Goal: Task Accomplishment & Management: Complete application form

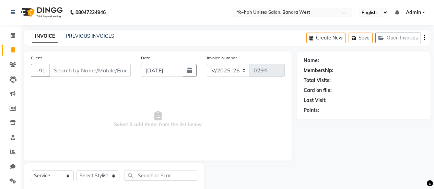
select select "8364"
select select "service"
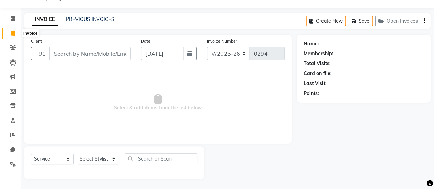
click at [14, 31] on icon at bounding box center [13, 33] width 4 height 5
select select "8364"
select select "service"
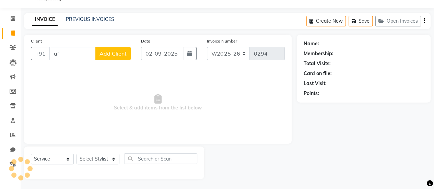
type input "a"
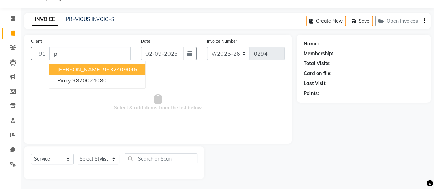
type input "p"
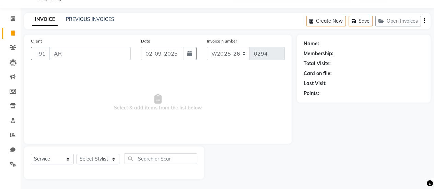
type input "A"
type input "a"
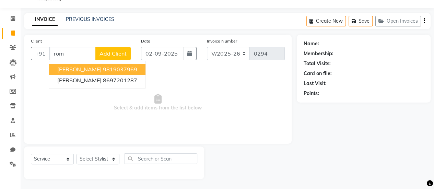
click at [121, 70] on ngb-highlight "9819037969" at bounding box center [120, 69] width 34 height 7
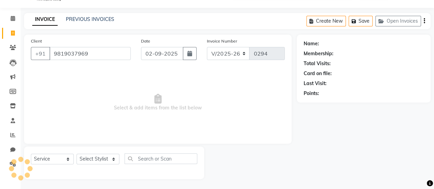
type input "9819037969"
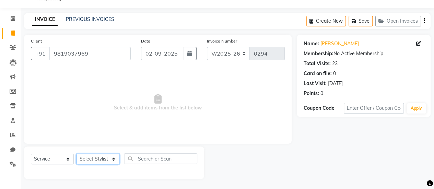
click at [111, 160] on select "Select Stylist [PERSON_NAME] [PERSON_NAME] [PERSON_NAME] ROMIKHA [PERSON_NAME] …" at bounding box center [97, 159] width 43 height 11
select select "80956"
click at [76, 154] on select "Select Stylist [PERSON_NAME] [PERSON_NAME] [PERSON_NAME] ROMIKHA [PERSON_NAME] …" at bounding box center [97, 159] width 43 height 11
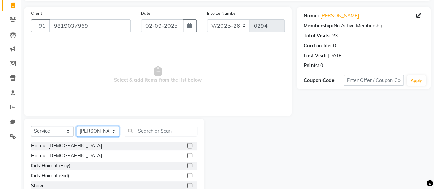
scroll to position [47, 0]
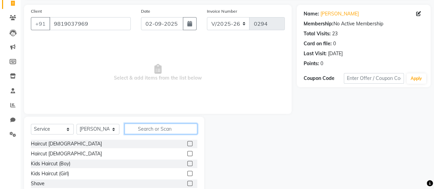
click at [166, 124] on input "text" at bounding box center [160, 128] width 73 height 11
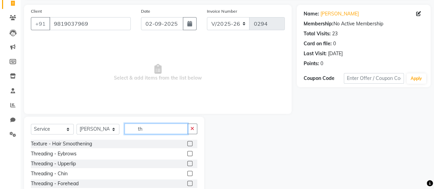
type input "th"
click at [187, 152] on label at bounding box center [189, 153] width 5 height 5
click at [187, 152] on input "checkbox" at bounding box center [189, 153] width 4 height 4
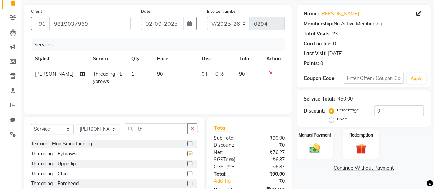
checkbox input "false"
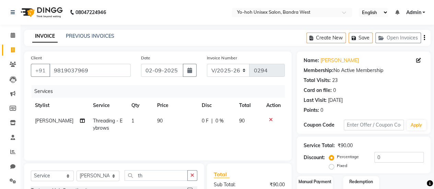
click at [424, 38] on icon "button" at bounding box center [423, 38] width 1 height 0
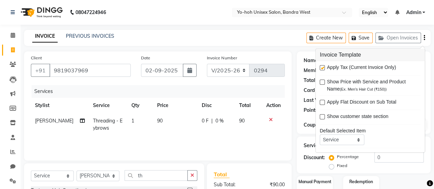
click at [324, 70] on label at bounding box center [321, 67] width 5 height 5
click at [324, 70] on input "checkbox" at bounding box center [321, 68] width 4 height 4
checkbox input "false"
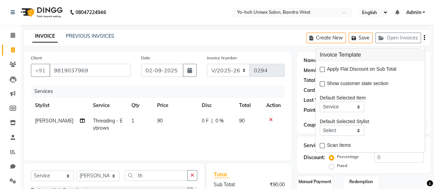
click at [266, 26] on div "08047224946 Select Location × Yo-hoh Unisex Salon, Bandra West English ENGLISH …" at bounding box center [217, 137] width 434 height 275
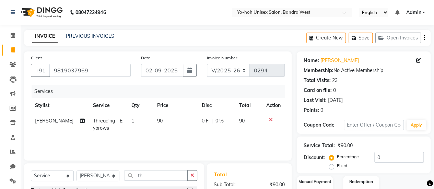
scroll to position [85, 0]
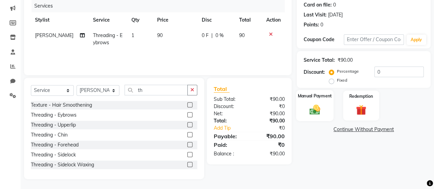
click at [314, 102] on div "Manual Payment" at bounding box center [314, 105] width 37 height 31
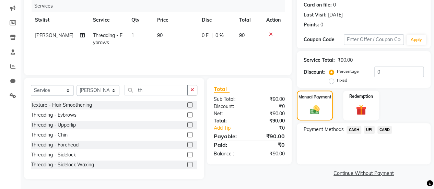
click at [355, 128] on span "CASH" at bounding box center [353, 130] width 15 height 8
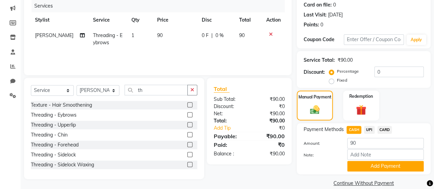
scroll to position [95, 0]
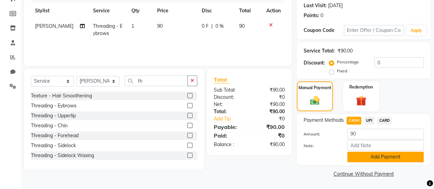
click at [372, 158] on button "Add Payment" at bounding box center [385, 156] width 76 height 11
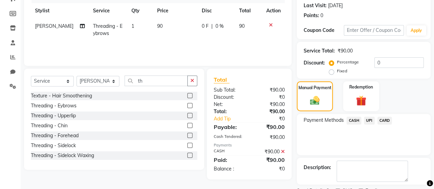
scroll to position [123, 0]
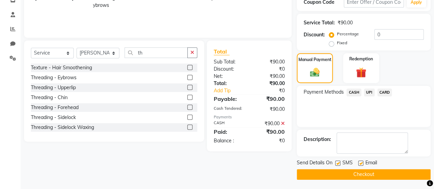
click at [337, 163] on label at bounding box center [337, 162] width 5 height 5
click at [337, 163] on input "checkbox" at bounding box center [337, 163] width 4 height 4
checkbox input "false"
click at [358, 162] on label at bounding box center [360, 162] width 5 height 5
click at [358, 162] on input "checkbox" at bounding box center [360, 163] width 4 height 4
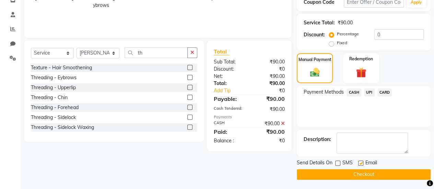
checkbox input "false"
click at [360, 172] on button "Checkout" at bounding box center [363, 174] width 134 height 11
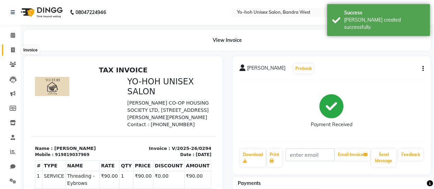
click at [11, 51] on icon at bounding box center [13, 49] width 4 height 5
select select "8364"
select select "service"
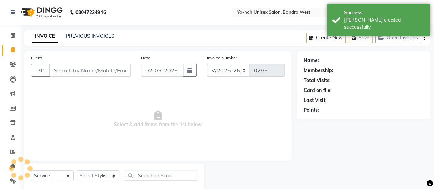
scroll to position [17, 0]
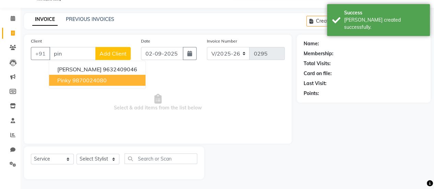
click at [96, 84] on button "Pinky 9870024080" at bounding box center [97, 80] width 96 height 11
type input "9870024080"
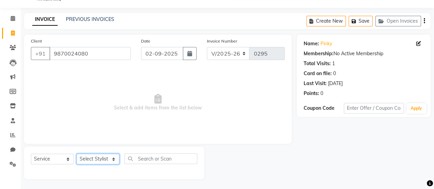
click at [107, 160] on select "Select Stylist [PERSON_NAME] [PERSON_NAME] [PERSON_NAME] ROMIKHA [PERSON_NAME] …" at bounding box center [97, 159] width 43 height 11
select select "82829"
click at [76, 154] on select "Select Stylist [PERSON_NAME] [PERSON_NAME] [PERSON_NAME] ROMIKHA [PERSON_NAME] …" at bounding box center [97, 159] width 43 height 11
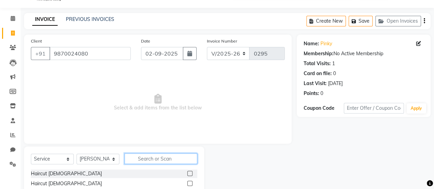
click at [147, 153] on input "text" at bounding box center [160, 158] width 73 height 11
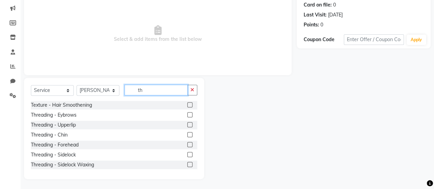
type input "th"
click at [187, 114] on label at bounding box center [189, 114] width 5 height 5
click at [187, 114] on input "checkbox" at bounding box center [189, 115] width 4 height 4
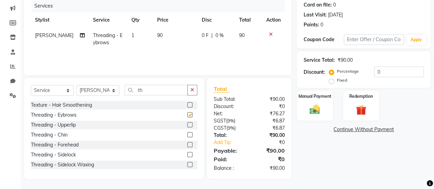
checkbox input "false"
click at [187, 135] on label at bounding box center [189, 134] width 5 height 5
click at [187, 135] on input "checkbox" at bounding box center [189, 135] width 4 height 4
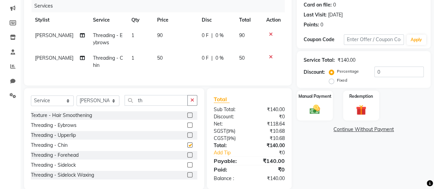
checkbox input "false"
click at [171, 106] on input "th" at bounding box center [155, 100] width 63 height 11
type input "t"
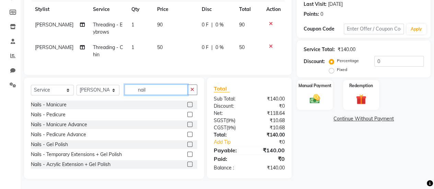
scroll to position [80, 0]
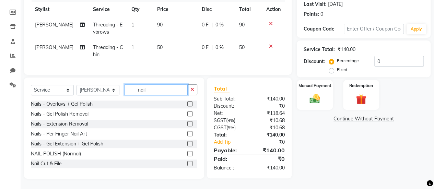
type input "nail"
click at [187, 163] on label at bounding box center [189, 163] width 5 height 5
click at [187, 163] on input "checkbox" at bounding box center [189, 163] width 4 height 4
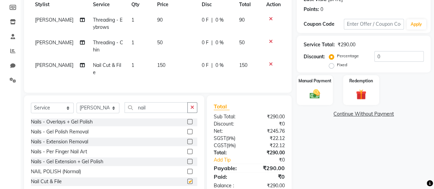
checkbox input "false"
click at [159, 63] on span "150" at bounding box center [161, 65] width 8 height 6
select select "82829"
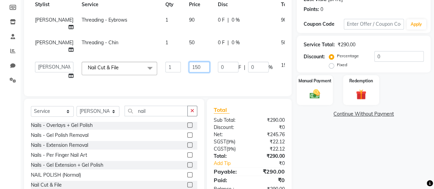
click at [189, 72] on input "150" at bounding box center [199, 67] width 21 height 11
type input "100"
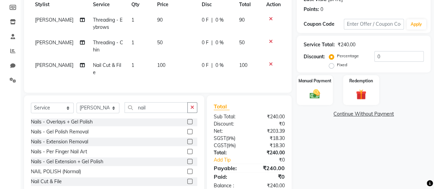
click at [192, 66] on tbody "[PERSON_NAME] Threading - Eybrows 1 90 0 F | 0 % 90 [PERSON_NAME] Threading - C…" at bounding box center [158, 46] width 254 height 68
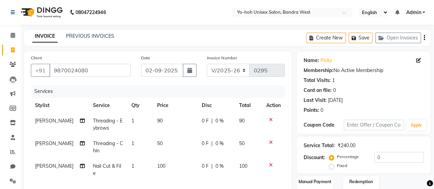
click at [236, 33] on div "INVOICE PREVIOUS INVOICES Create New Save Open Invoices" at bounding box center [227, 38] width 406 height 16
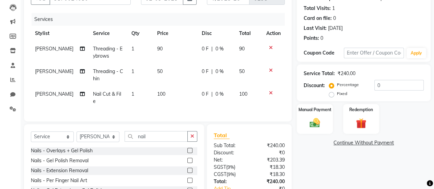
scroll to position [71, 0]
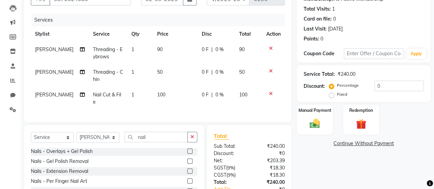
click at [271, 46] on icon at bounding box center [271, 48] width 4 height 5
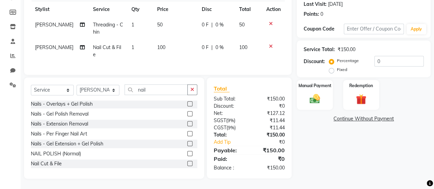
scroll to position [101, 0]
click at [167, 85] on input "nail" at bounding box center [155, 89] width 63 height 11
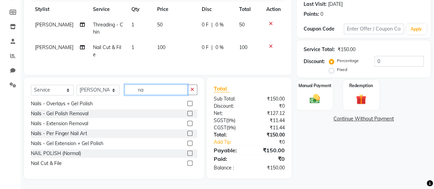
type input "n"
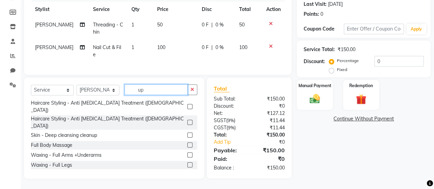
scroll to position [100, 0]
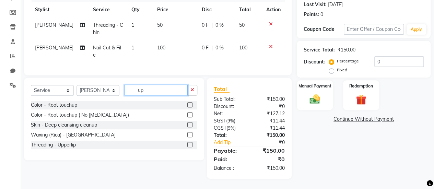
type input "up"
click at [191, 146] on label at bounding box center [189, 144] width 5 height 5
click at [191, 146] on input "checkbox" at bounding box center [189, 145] width 4 height 4
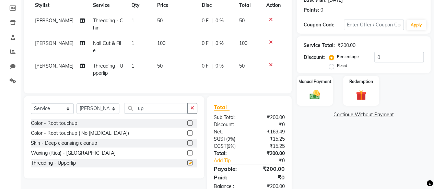
checkbox input "false"
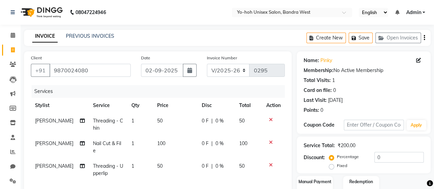
click at [424, 38] on icon "button" at bounding box center [423, 38] width 1 height 0
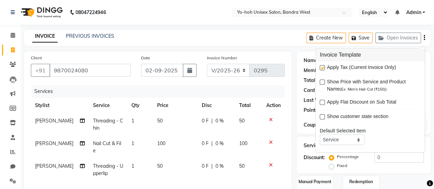
click at [320, 67] on label at bounding box center [321, 67] width 5 height 5
click at [320, 67] on input "checkbox" at bounding box center [321, 68] width 4 height 4
checkbox input "false"
click at [274, 54] on div "Invoice Number V/2025 V/[PHONE_NUMBER]" at bounding box center [246, 68] width 88 height 28
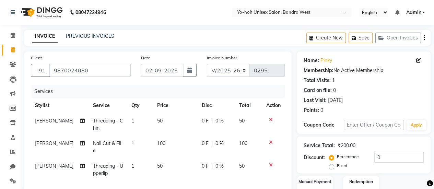
scroll to position [108, 0]
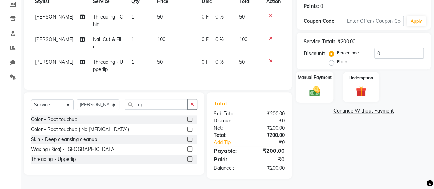
click at [310, 85] on img at bounding box center [314, 91] width 17 height 12
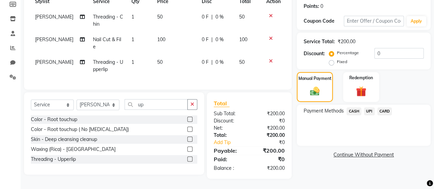
click at [350, 107] on span "CASH" at bounding box center [353, 111] width 15 height 8
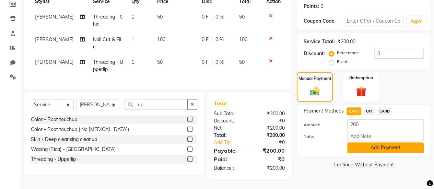
click at [370, 142] on button "Add Payment" at bounding box center [385, 147] width 76 height 11
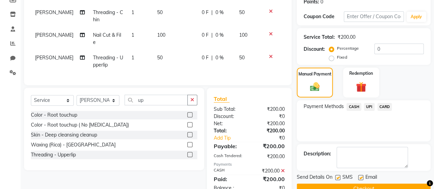
scroll to position [133, 0]
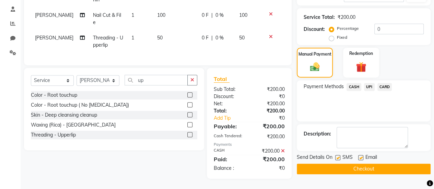
click at [338, 155] on label at bounding box center [337, 157] width 5 height 5
click at [338, 156] on input "checkbox" at bounding box center [337, 158] width 4 height 4
checkbox input "false"
click at [360, 155] on label at bounding box center [360, 157] width 5 height 5
click at [360, 156] on input "checkbox" at bounding box center [360, 158] width 4 height 4
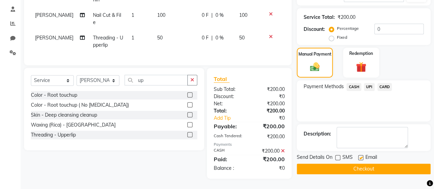
checkbox input "false"
click at [360, 163] on button "Checkout" at bounding box center [363, 168] width 134 height 11
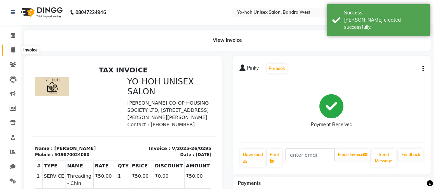
click at [12, 48] on icon at bounding box center [13, 49] width 4 height 5
select select "8364"
select select "service"
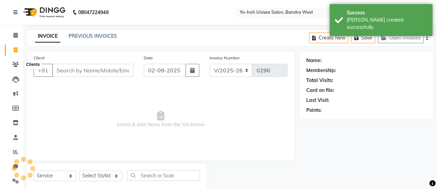
scroll to position [17, 0]
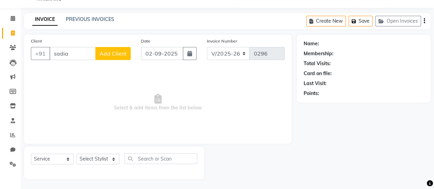
type input "sadia"
click at [123, 53] on span "Add Client" at bounding box center [112, 53] width 27 height 7
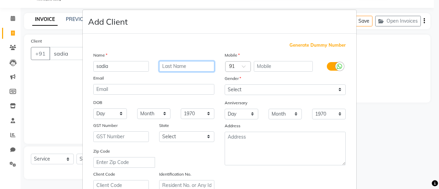
click at [190, 68] on input "text" at bounding box center [187, 66] width 56 height 11
type input "s"
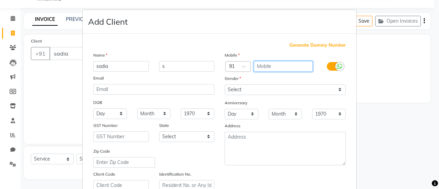
click at [285, 65] on input "text" at bounding box center [283, 66] width 59 height 11
type input "9833320901"
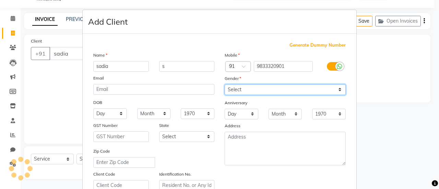
click at [289, 91] on select "Select [DEMOGRAPHIC_DATA] [DEMOGRAPHIC_DATA] Other Prefer Not To Say" at bounding box center [284, 89] width 121 height 11
select select "[DEMOGRAPHIC_DATA]"
click at [224, 84] on select "Select [DEMOGRAPHIC_DATA] [DEMOGRAPHIC_DATA] Other Prefer Not To Say" at bounding box center [284, 89] width 121 height 11
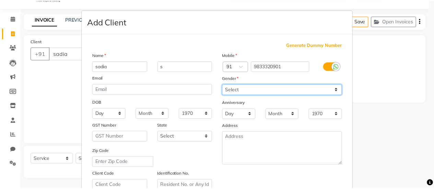
scroll to position [126, 0]
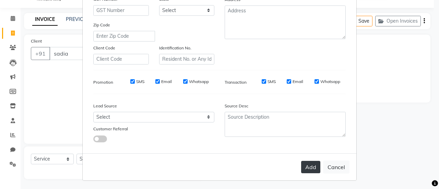
click at [309, 165] on button "Add" at bounding box center [310, 167] width 19 height 12
type input "9833320901"
select select
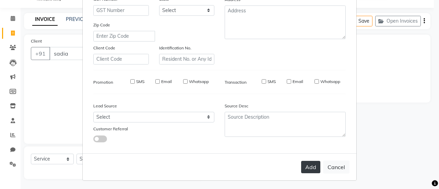
select select
checkbox input "false"
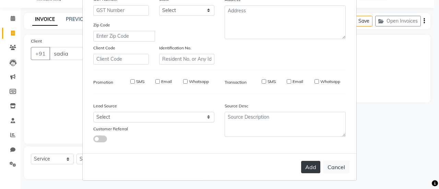
checkbox input "false"
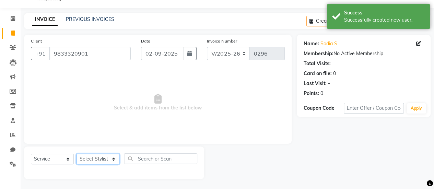
click at [91, 158] on select "Select Stylist [PERSON_NAME] [PERSON_NAME] [PERSON_NAME] ROMIKHA [PERSON_NAME] …" at bounding box center [97, 159] width 43 height 11
select select "82829"
click at [76, 154] on select "Select Stylist [PERSON_NAME] [PERSON_NAME] [PERSON_NAME] ROMIKHA [PERSON_NAME] …" at bounding box center [97, 159] width 43 height 11
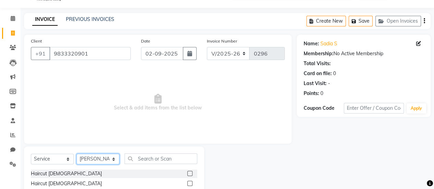
scroll to position [85, 0]
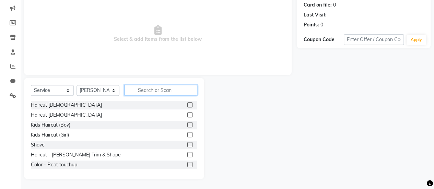
click at [168, 91] on input "text" at bounding box center [160, 90] width 73 height 11
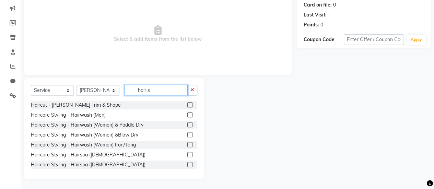
type input "hair s"
click at [187, 163] on label at bounding box center [189, 164] width 5 height 5
click at [187, 163] on input "checkbox" at bounding box center [189, 164] width 4 height 4
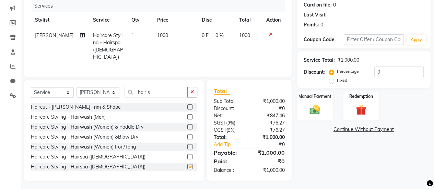
checkbox input "false"
click at [160, 35] on span "1000" at bounding box center [162, 35] width 11 height 6
select select "82829"
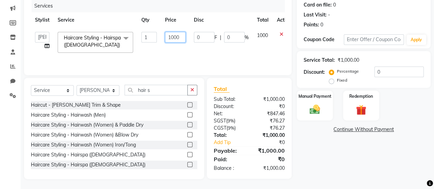
click at [172, 36] on input "1000" at bounding box center [175, 37] width 21 height 11
type input "1500"
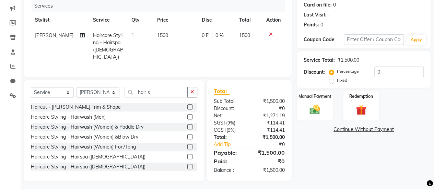
click at [171, 50] on td "1500" at bounding box center [175, 46] width 45 height 37
select select "82829"
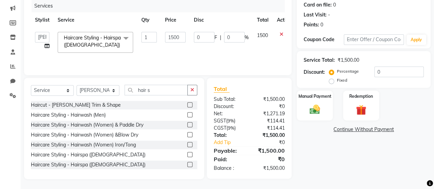
scroll to position [0, 0]
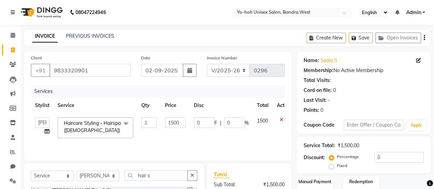
click at [424, 38] on icon "button" at bounding box center [423, 38] width 1 height 0
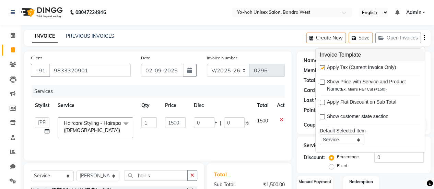
click at [321, 68] on label at bounding box center [321, 67] width 5 height 5
click at [321, 68] on input "checkbox" at bounding box center [321, 68] width 4 height 4
checkbox input "false"
click at [277, 46] on main "INVOICE PREVIOUS INVOICES Create New Save Open Invoices Client [PHONE_NUMBER] D…" at bounding box center [227, 152] width 413 height 245
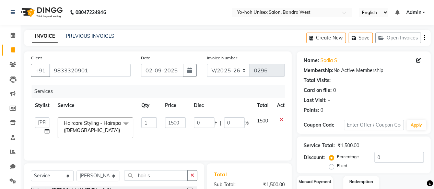
scroll to position [85, 0]
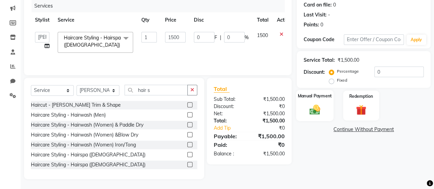
click at [313, 115] on img at bounding box center [314, 109] width 17 height 12
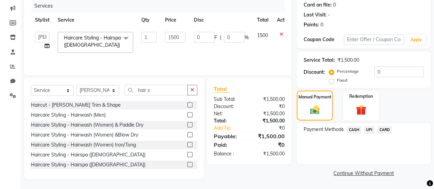
click at [354, 129] on span "CASH" at bounding box center [353, 130] width 15 height 8
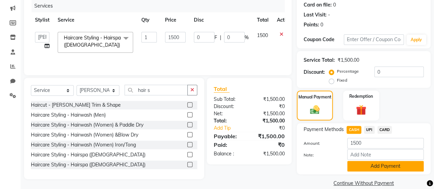
click at [374, 166] on button "Add Payment" at bounding box center [385, 166] width 76 height 11
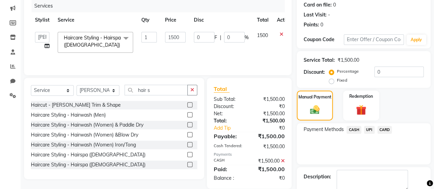
scroll to position [123, 0]
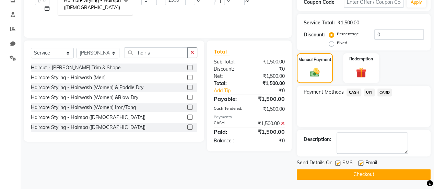
click at [337, 162] on label at bounding box center [337, 162] width 5 height 5
click at [337, 162] on input "checkbox" at bounding box center [337, 163] width 4 height 4
checkbox input "false"
click at [361, 163] on label at bounding box center [360, 162] width 5 height 5
click at [361, 163] on input "checkbox" at bounding box center [360, 163] width 4 height 4
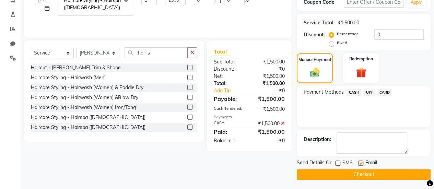
checkbox input "false"
click at [359, 174] on button "Checkout" at bounding box center [363, 174] width 134 height 11
